Goal: Task Accomplishment & Management: Manage account settings

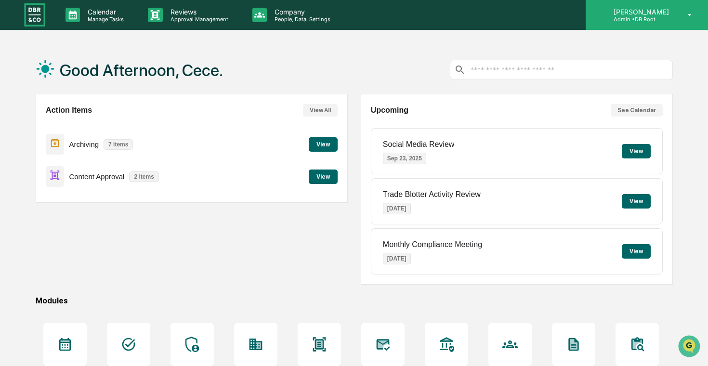
click at [670, 9] on p "[PERSON_NAME]" at bounding box center [640, 12] width 68 height 8
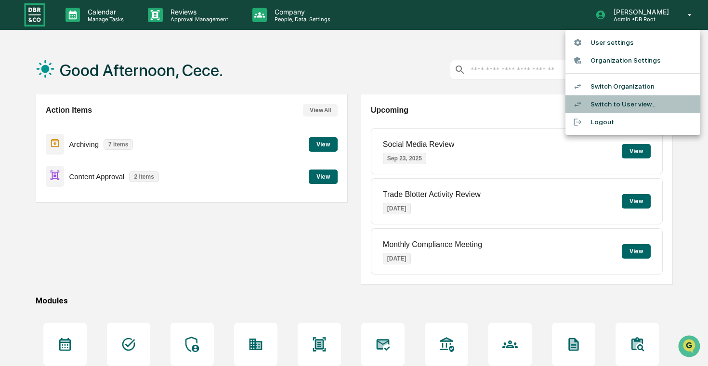
click at [589, 102] on div at bounding box center [581, 104] width 17 height 9
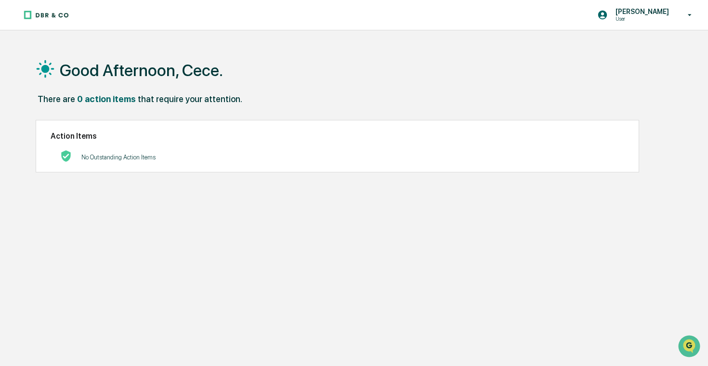
click at [103, 12] on div "[PERSON_NAME] User" at bounding box center [354, 15] width 708 height 30
click at [272, 40] on div "[PERSON_NAME] User Good Afternoon, Cece. There are 0 action items that require …" at bounding box center [354, 206] width 708 height 412
click at [189, 29] on div "[PERSON_NAME] User" at bounding box center [354, 15] width 708 height 30
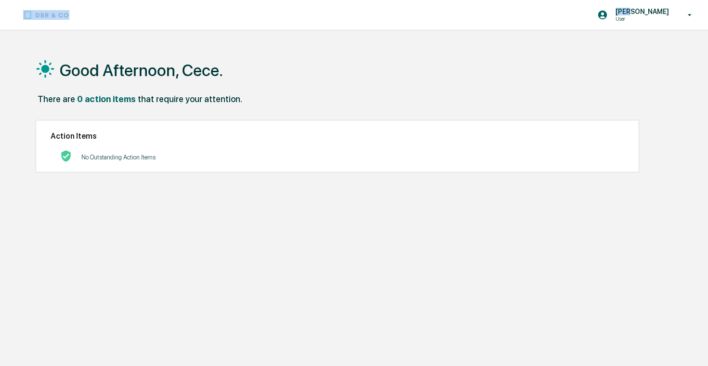
click at [189, 29] on div "[PERSON_NAME] User" at bounding box center [354, 15] width 708 height 30
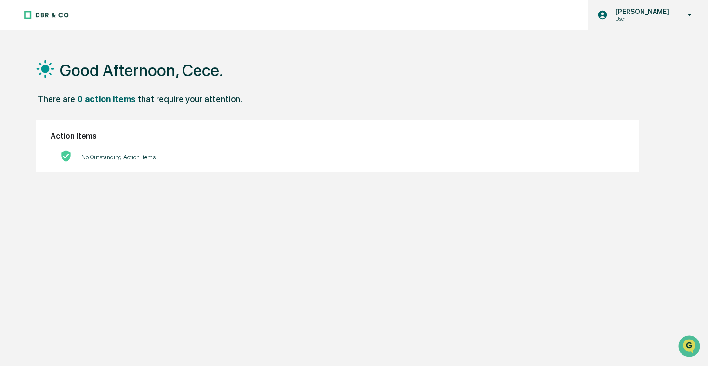
click at [631, 16] on p "User" at bounding box center [641, 18] width 66 height 7
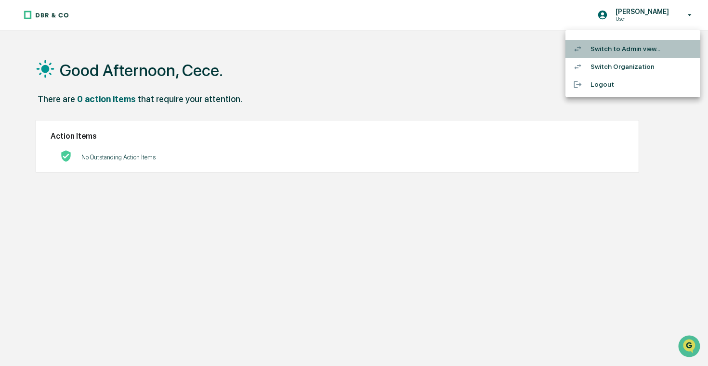
click at [620, 49] on li "Switch to Admin view..." at bounding box center [633, 49] width 135 height 18
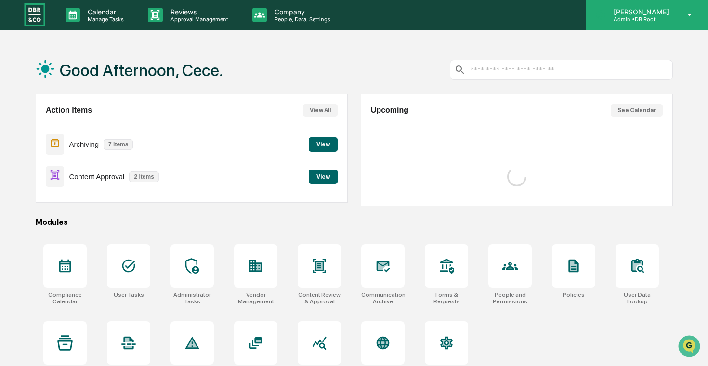
click at [681, 22] on div "[PERSON_NAME] Admin • DB Root" at bounding box center [647, 15] width 122 height 30
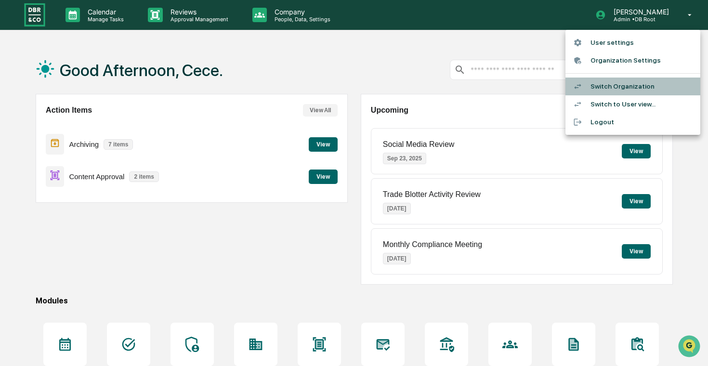
click at [634, 82] on li "Switch Organization" at bounding box center [633, 87] width 135 height 18
